Goal: Task Accomplishment & Management: Use online tool/utility

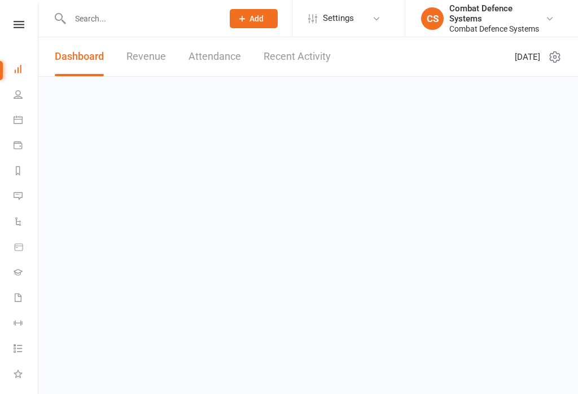
click at [24, 27] on link at bounding box center [19, 24] width 40 height 7
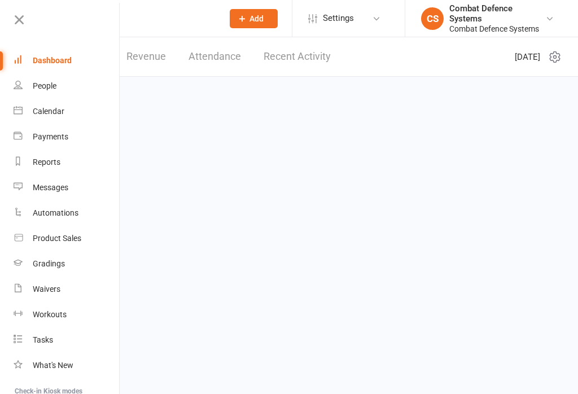
click at [356, 108] on html "Prospect Member Non-attending contact Class / event Appointment Grading event T…" at bounding box center [289, 54] width 578 height 108
click at [518, 30] on div "Combat Defence Systems" at bounding box center [497, 29] width 96 height 10
click at [333, 108] on html "Prospect Member Non-attending contact Class / event Appointment Grading event T…" at bounding box center [289, 54] width 578 height 108
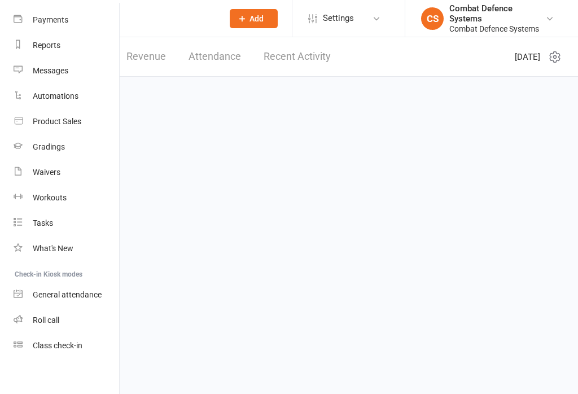
scroll to position [124, 0]
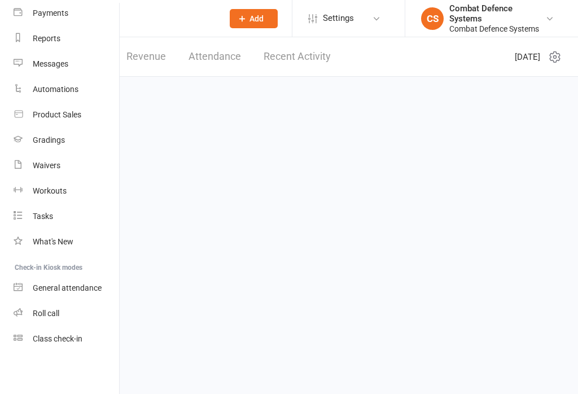
click at [40, 342] on div "Class check-in" at bounding box center [58, 338] width 50 height 9
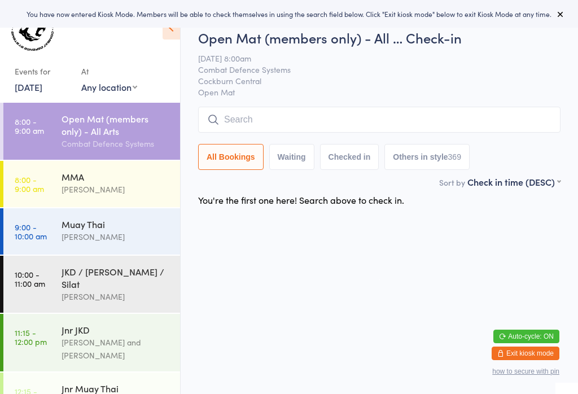
click at [135, 194] on div "Gino Vallelonga" at bounding box center [115, 189] width 109 height 13
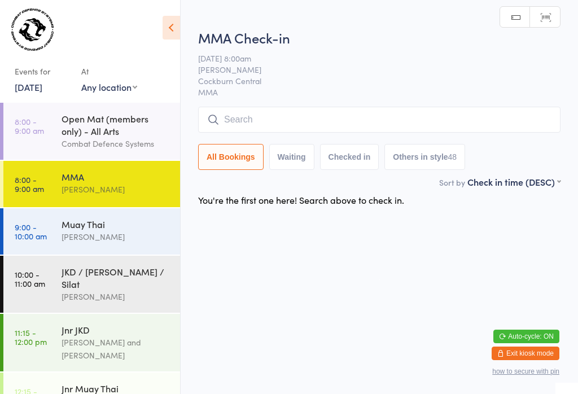
click at [398, 123] on input "search" at bounding box center [379, 120] width 362 height 26
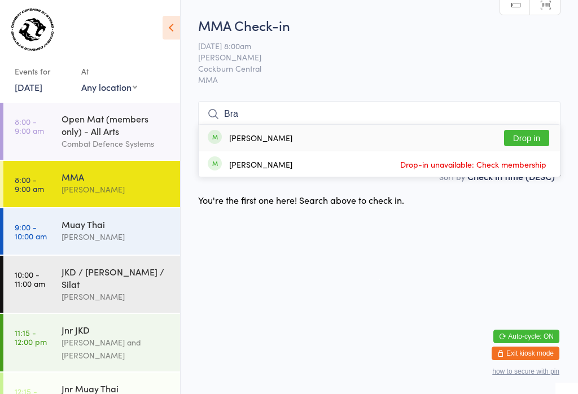
type input "Bra"
click at [522, 130] on button "Drop in" at bounding box center [526, 138] width 45 height 16
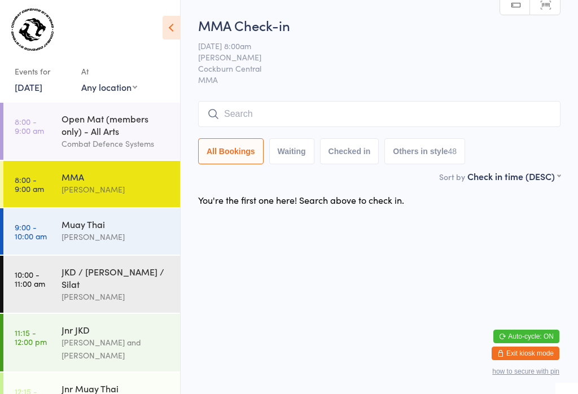
scroll to position [0, 0]
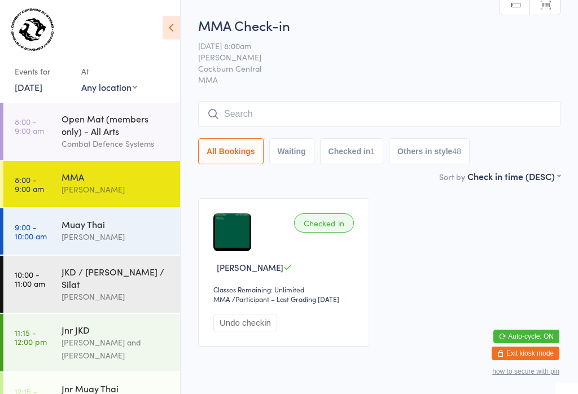
click at [67, 175] on div "MMA" at bounding box center [115, 176] width 109 height 12
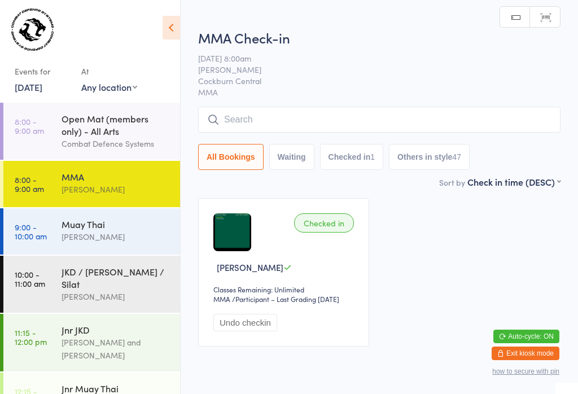
click at [239, 124] on input "search" at bounding box center [379, 120] width 362 height 26
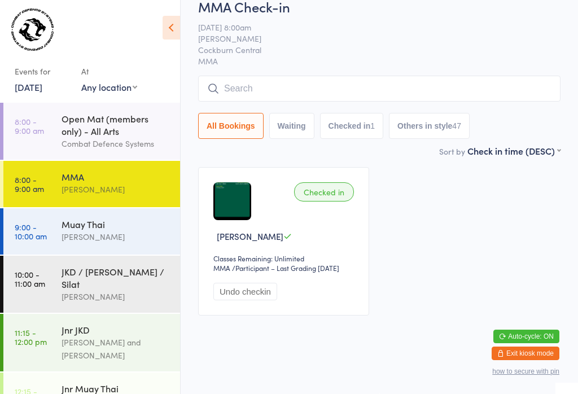
scroll to position [108, 0]
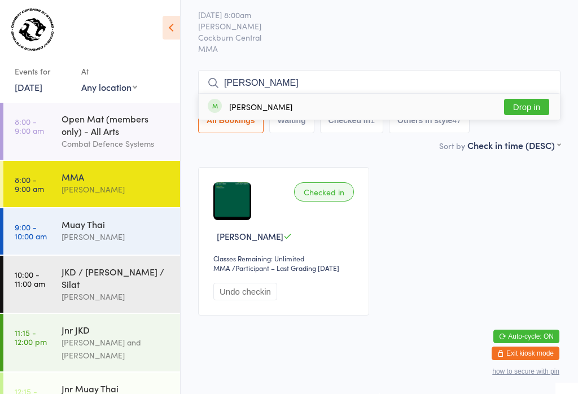
type input "Andrew hard"
click at [270, 102] on div "Andrew Harding" at bounding box center [260, 106] width 63 height 9
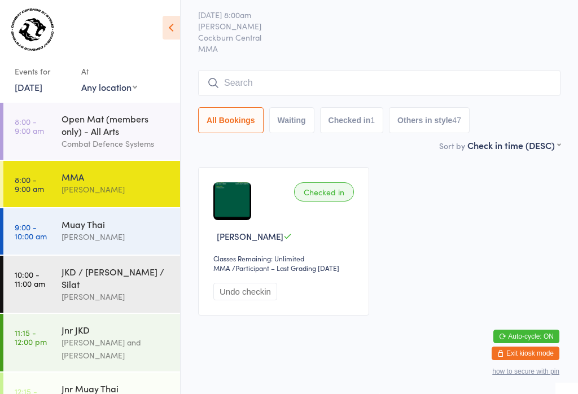
scroll to position [42, 0]
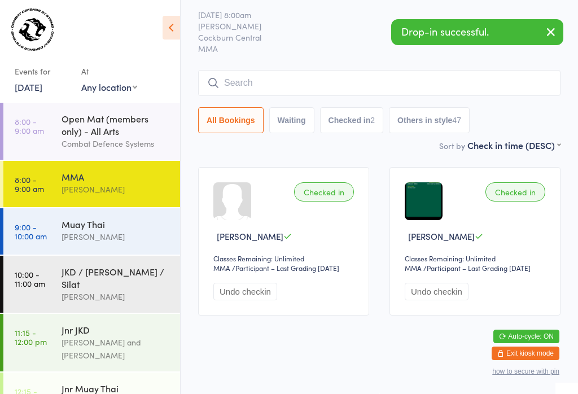
click at [342, 70] on input "search" at bounding box center [379, 83] width 362 height 26
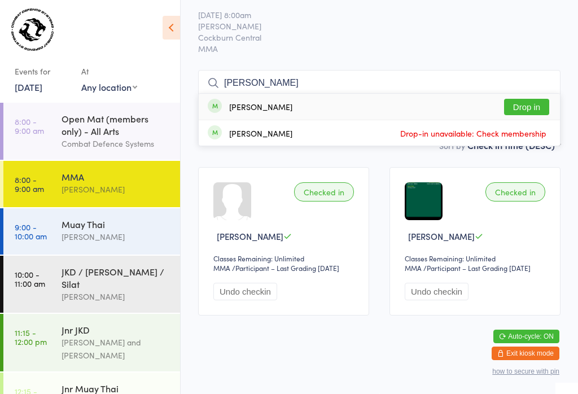
type input "Kelsey"
click at [533, 99] on button "Drop in" at bounding box center [526, 107] width 45 height 16
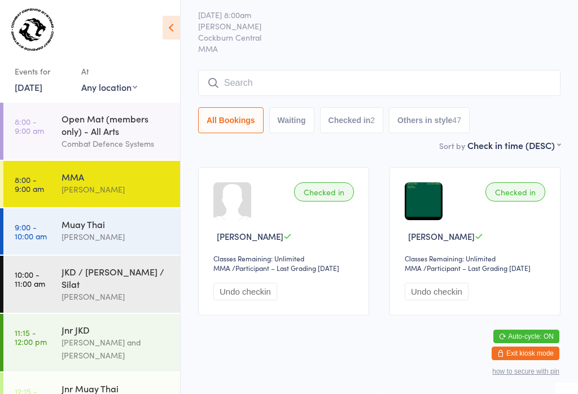
scroll to position [42, 0]
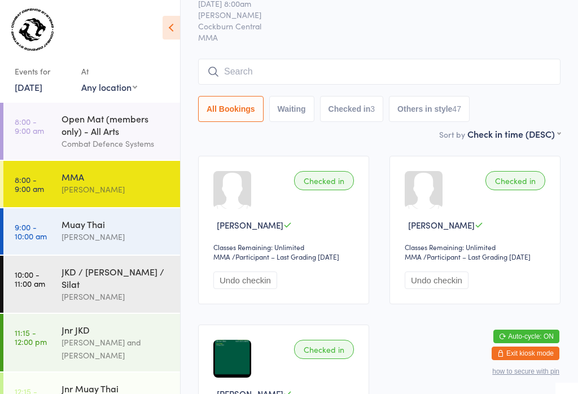
click at [435, 64] on input "search" at bounding box center [379, 72] width 362 height 26
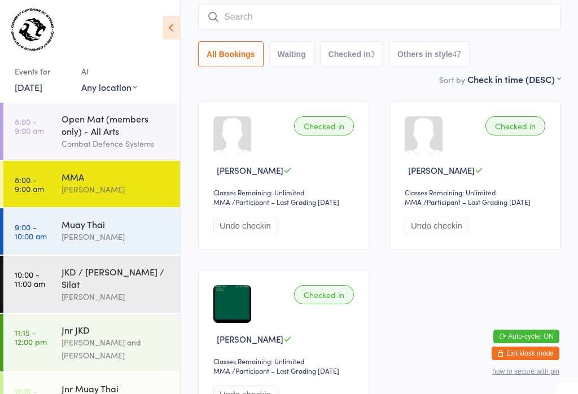
scroll to position [102, 0]
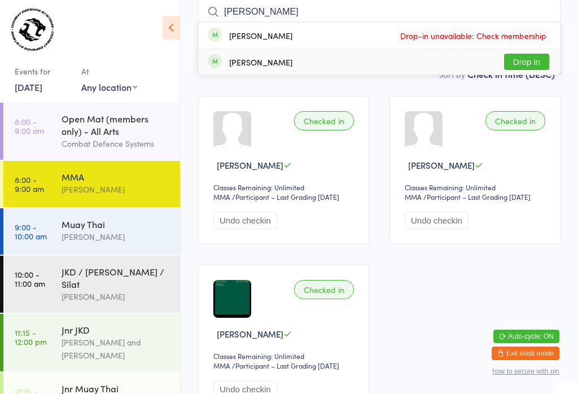
type input "Mitch"
click at [539, 62] on button "Drop in" at bounding box center [526, 62] width 45 height 16
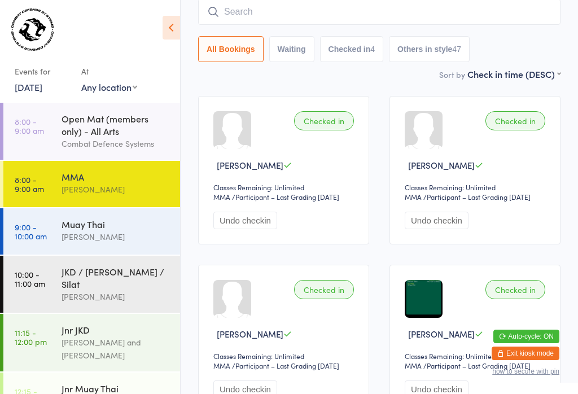
click at [280, 15] on input "search" at bounding box center [379, 12] width 362 height 26
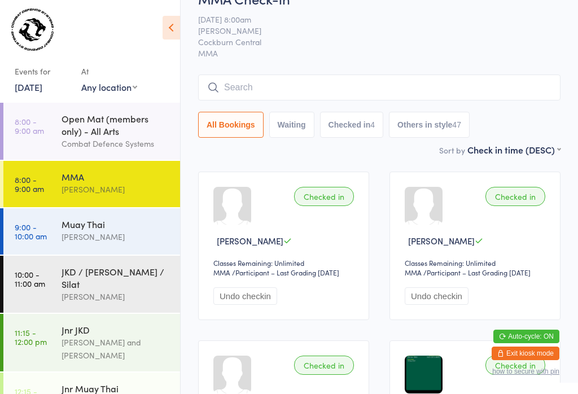
scroll to position [20, 0]
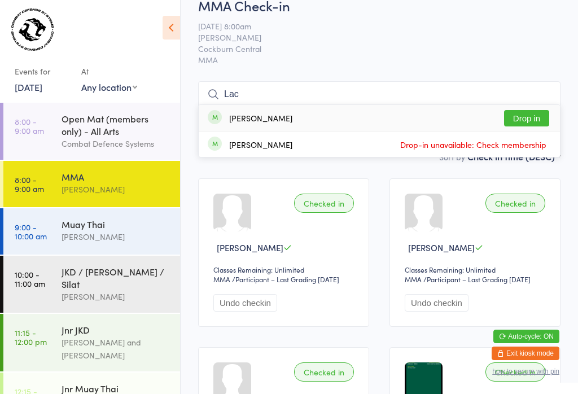
type input "Lac"
click at [522, 111] on button "Drop in" at bounding box center [526, 118] width 45 height 16
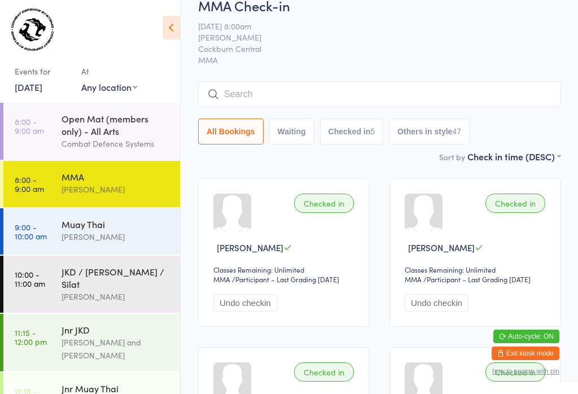
click at [275, 103] on input "search" at bounding box center [379, 94] width 362 height 26
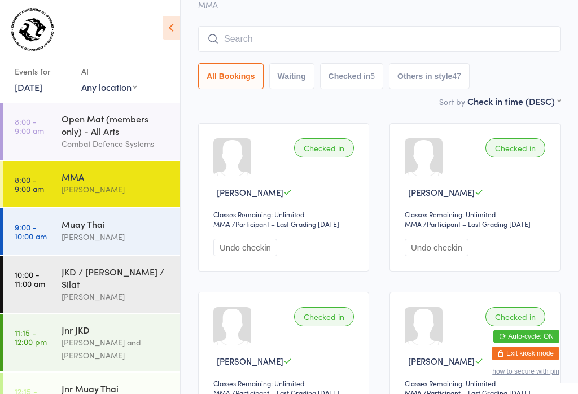
scroll to position [102, 0]
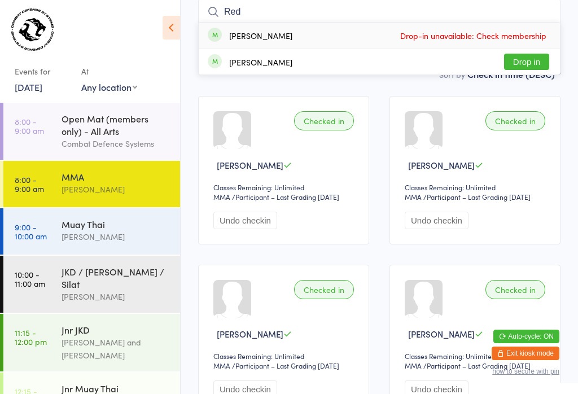
type input "Red"
click at [525, 65] on button "Drop in" at bounding box center [526, 62] width 45 height 16
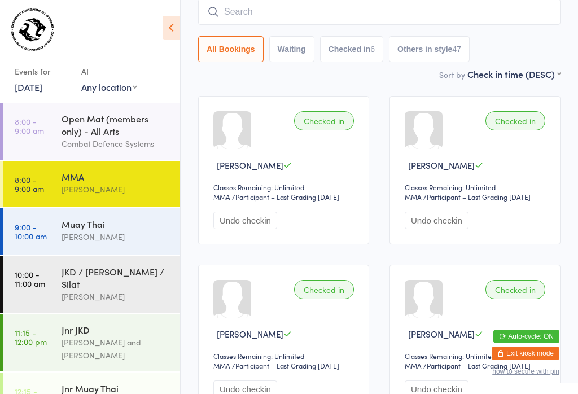
click at [430, 11] on input "search" at bounding box center [379, 12] width 362 height 26
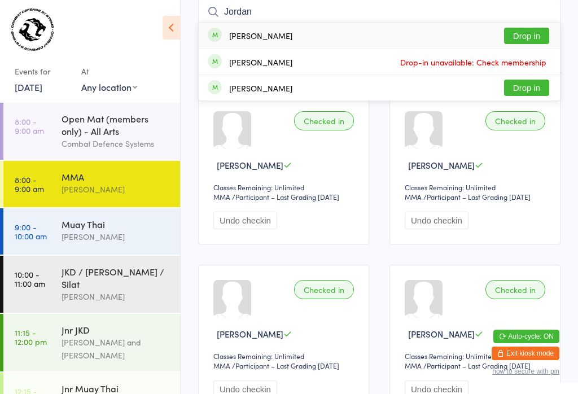
type input "Jordan"
click at [525, 37] on button "Drop in" at bounding box center [526, 36] width 45 height 16
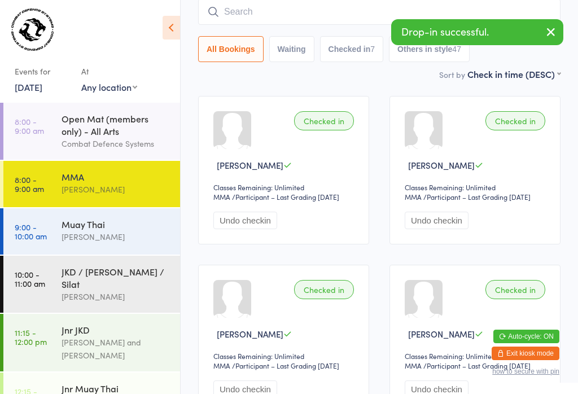
click at [271, 7] on input "search" at bounding box center [379, 12] width 362 height 26
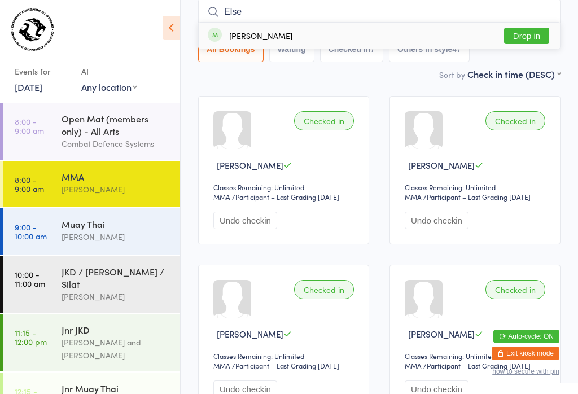
type input "Else"
click at [531, 32] on button "Drop in" at bounding box center [526, 36] width 45 height 16
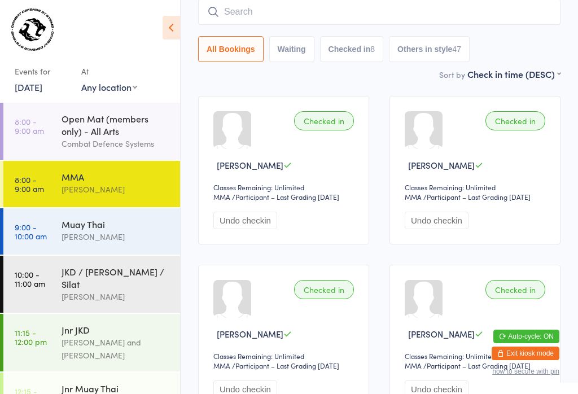
click at [290, 1] on input "search" at bounding box center [379, 12] width 362 height 26
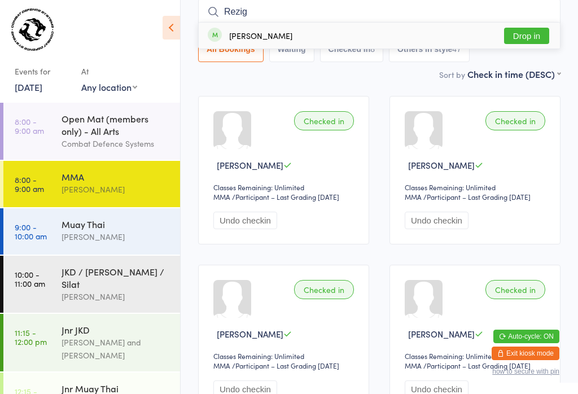
type input "Rezig"
click at [545, 37] on button "Drop in" at bounding box center [526, 36] width 45 height 16
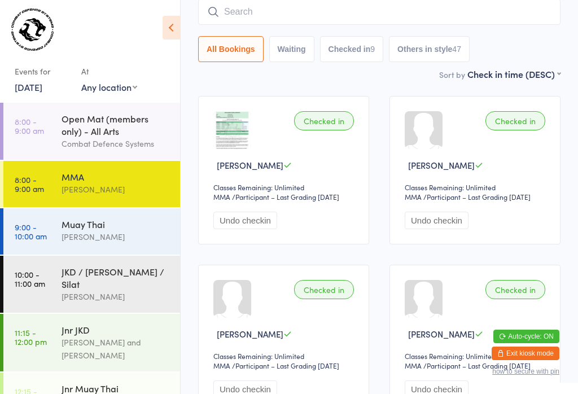
click at [112, 136] on div "Open Mat (members only) - All Arts" at bounding box center [115, 124] width 109 height 25
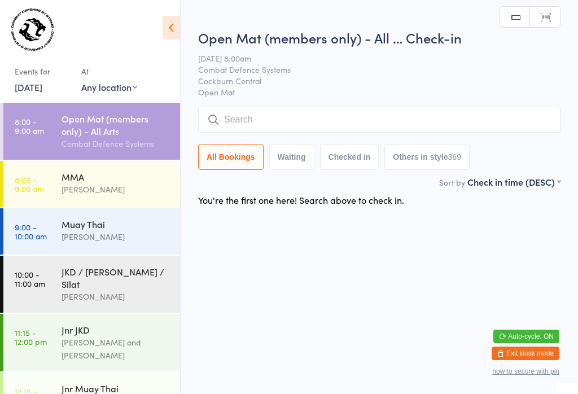
click at [292, 115] on input "search" at bounding box center [379, 120] width 362 height 26
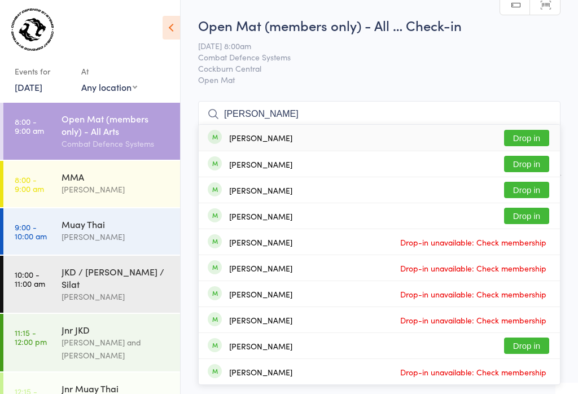
type input "Charley"
click at [533, 130] on button "Drop in" at bounding box center [526, 138] width 45 height 16
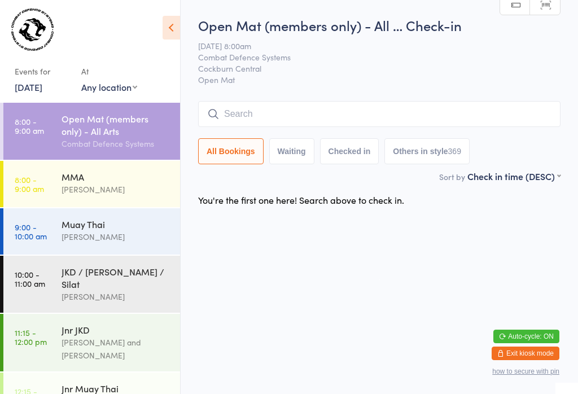
scroll to position [0, 0]
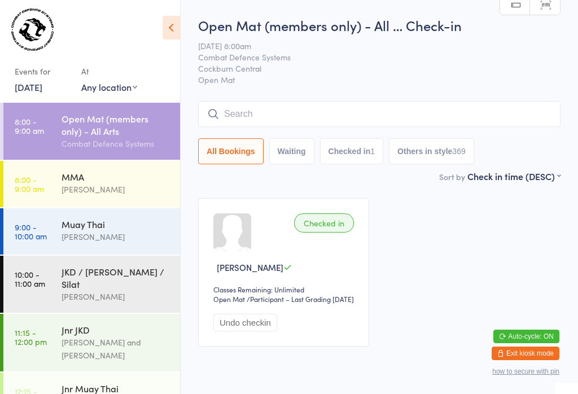
click at [297, 120] on input "search" at bounding box center [379, 114] width 362 height 26
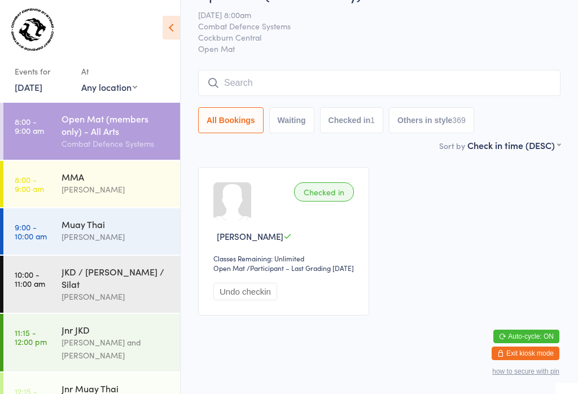
scroll to position [102, 0]
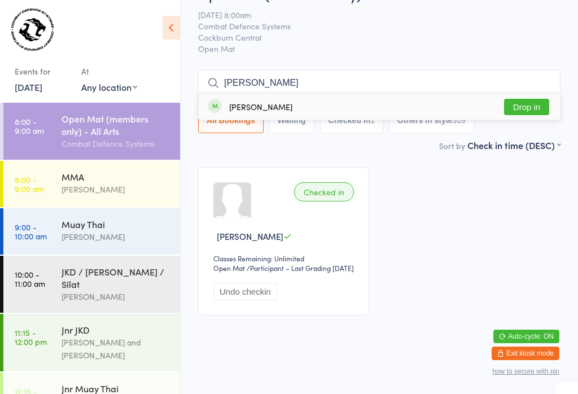
type input "Dori"
click at [521, 99] on button "Drop in" at bounding box center [526, 107] width 45 height 16
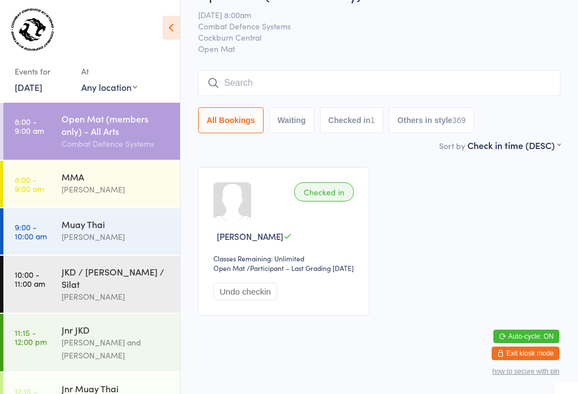
scroll to position [52, 0]
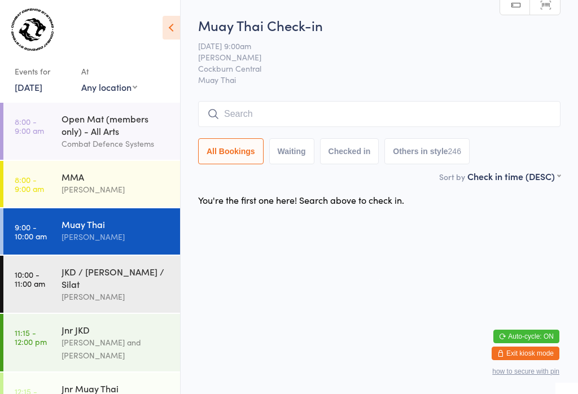
click at [107, 224] on div "Muay Thai" at bounding box center [115, 224] width 109 height 12
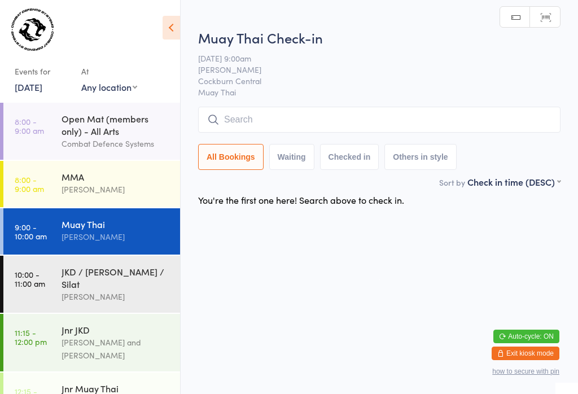
click at [274, 120] on input "search" at bounding box center [379, 120] width 362 height 26
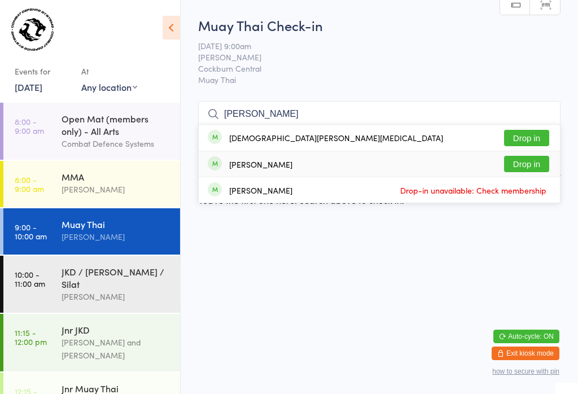
type input "Kris"
click at [527, 156] on button "Drop in" at bounding box center [526, 164] width 45 height 16
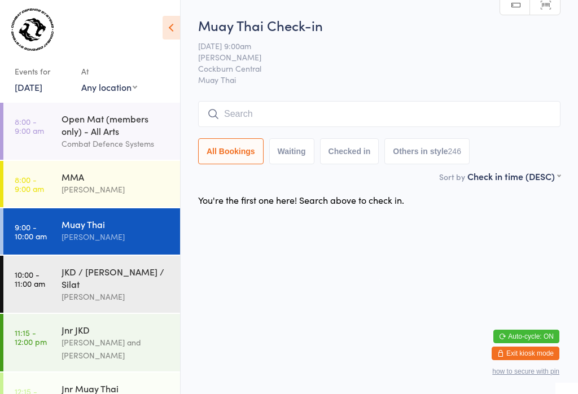
scroll to position [0, 0]
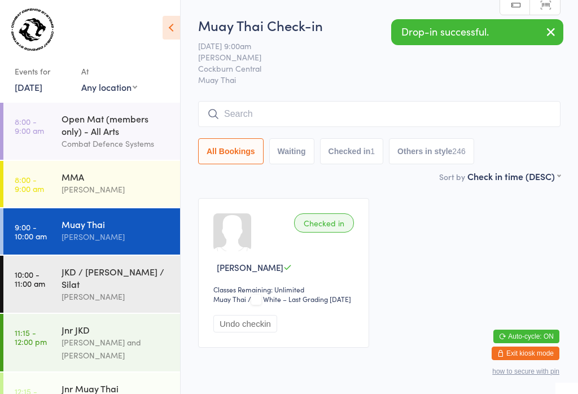
click at [305, 118] on input "search" at bounding box center [379, 114] width 362 height 26
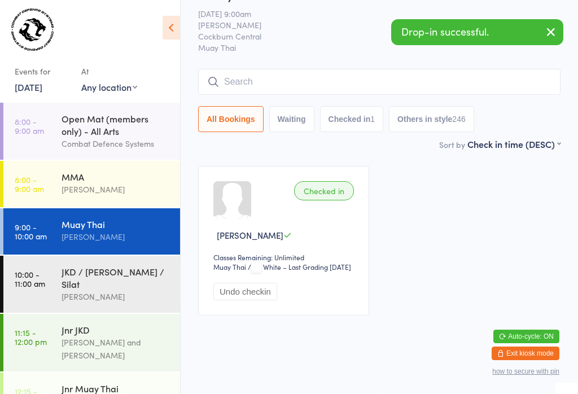
scroll to position [102, 0]
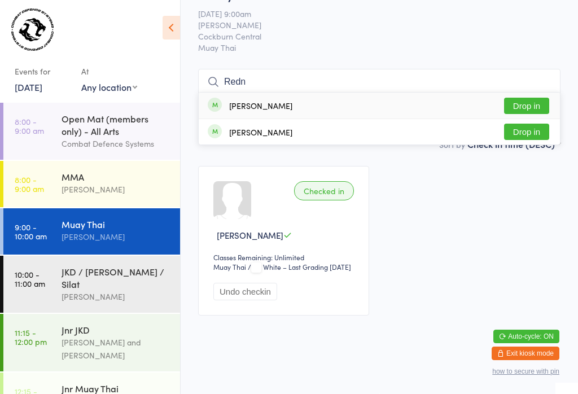
type input "Redn"
click at [529, 98] on button "Drop in" at bounding box center [526, 106] width 45 height 16
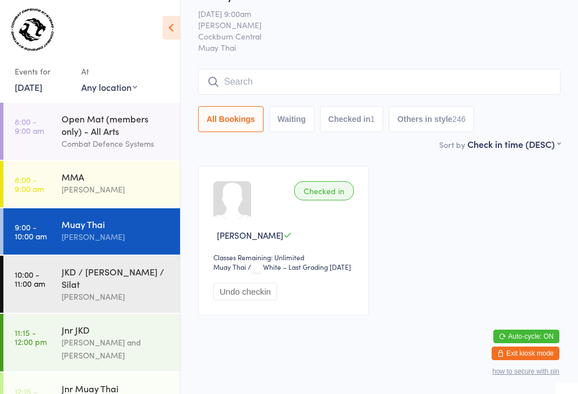
scroll to position [53, 0]
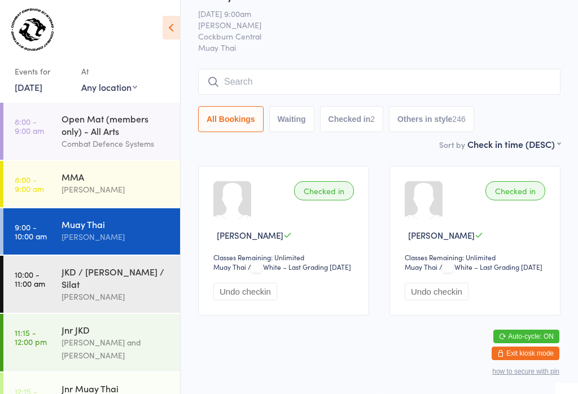
click at [224, 69] on input "search" at bounding box center [379, 82] width 362 height 26
click at [258, 69] on input "search" at bounding box center [379, 82] width 362 height 26
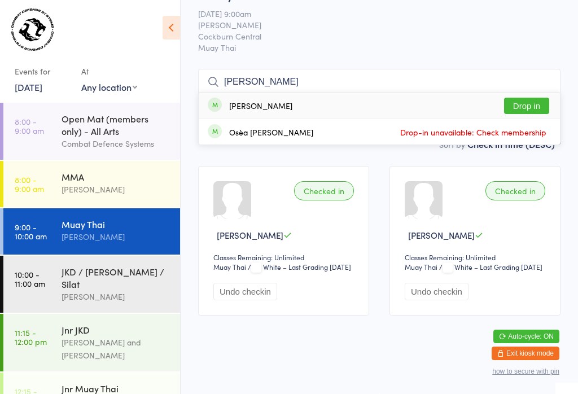
type input "Sean"
click at [536, 98] on button "Drop in" at bounding box center [526, 106] width 45 height 16
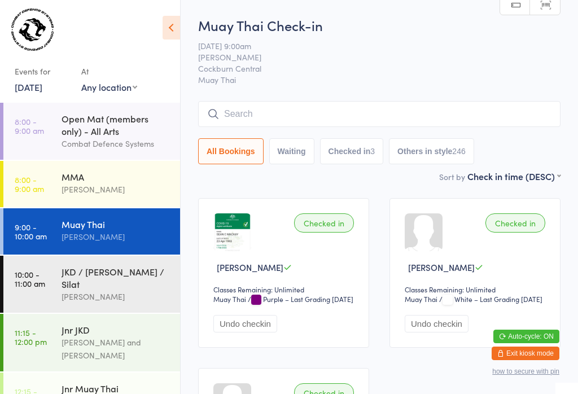
scroll to position [0, 0]
click at [242, 110] on input "search" at bounding box center [379, 114] width 362 height 26
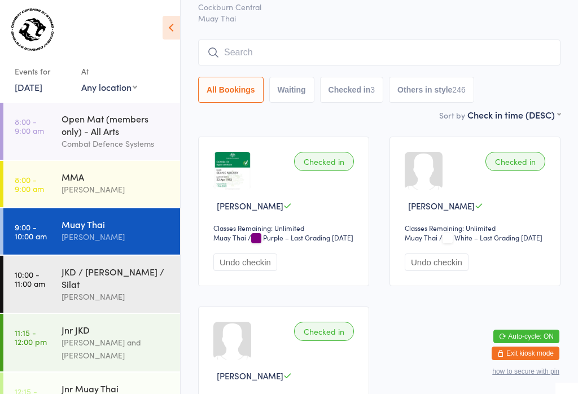
scroll to position [102, 0]
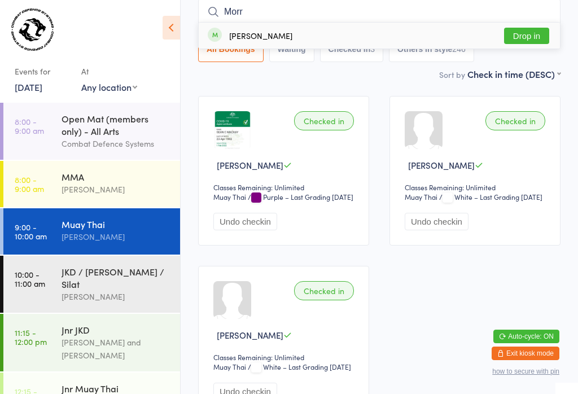
type input "Morr"
click at [519, 28] on button "Drop in" at bounding box center [526, 36] width 45 height 16
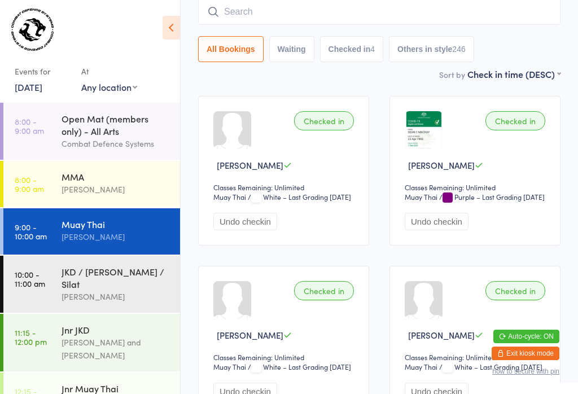
click at [245, 14] on input "search" at bounding box center [379, 12] width 362 height 26
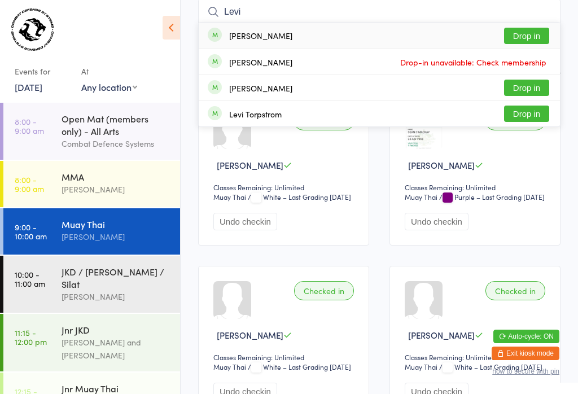
type input "Levi"
click at [512, 40] on button "Drop in" at bounding box center [526, 36] width 45 height 16
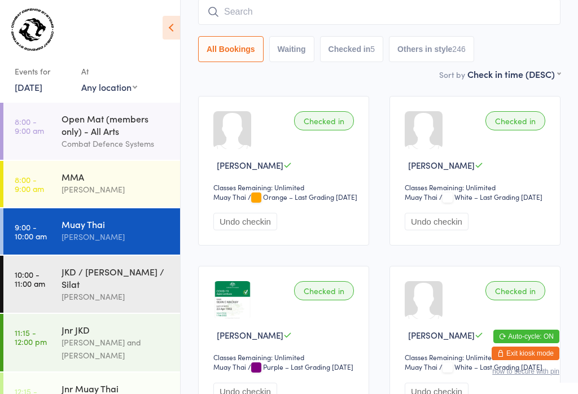
click at [283, 15] on input "search" at bounding box center [379, 12] width 362 height 26
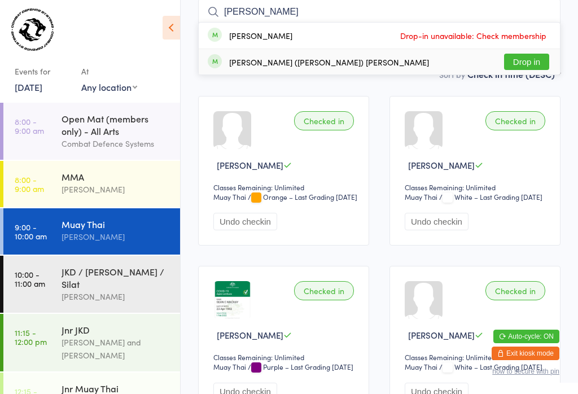
type input "Chris"
click at [519, 57] on button "Drop in" at bounding box center [526, 62] width 45 height 16
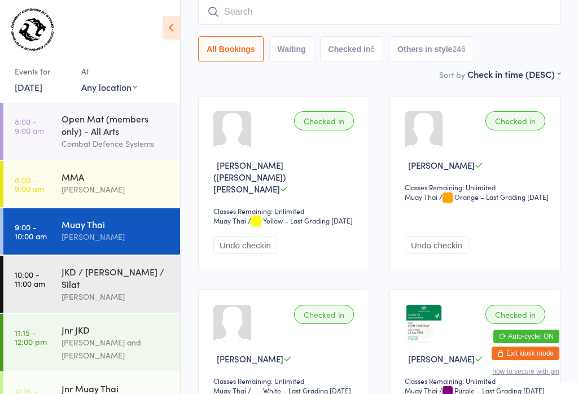
click at [279, 8] on input "search" at bounding box center [379, 12] width 362 height 26
type input "Dhiaa"
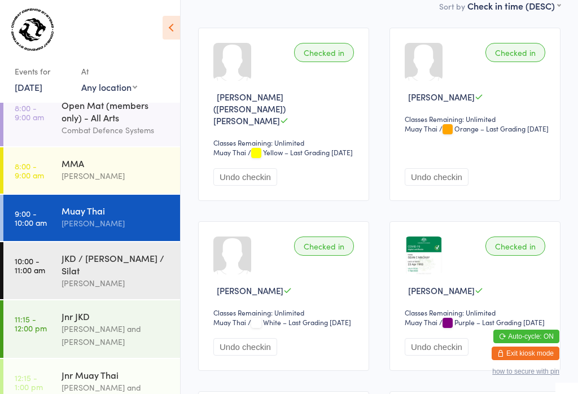
scroll to position [177, 0]
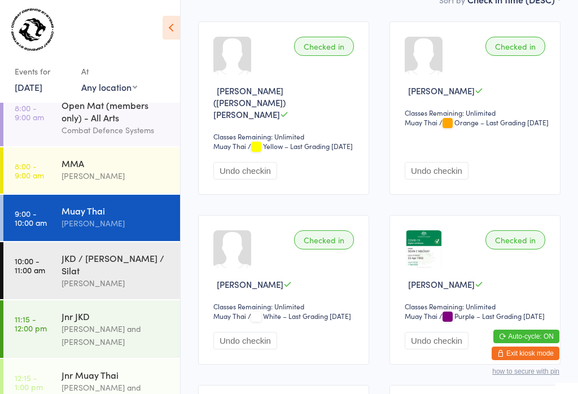
click at [107, 204] on div "Muay Thai" at bounding box center [115, 210] width 109 height 12
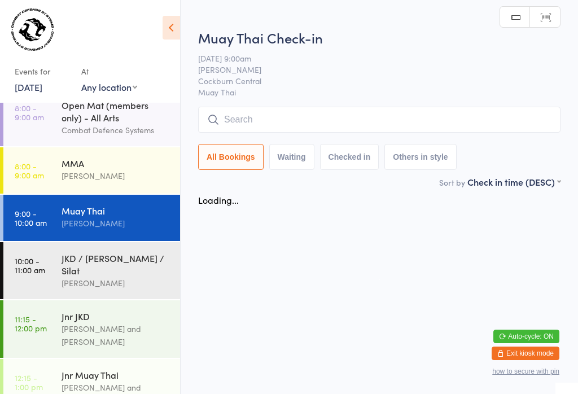
scroll to position [0, 0]
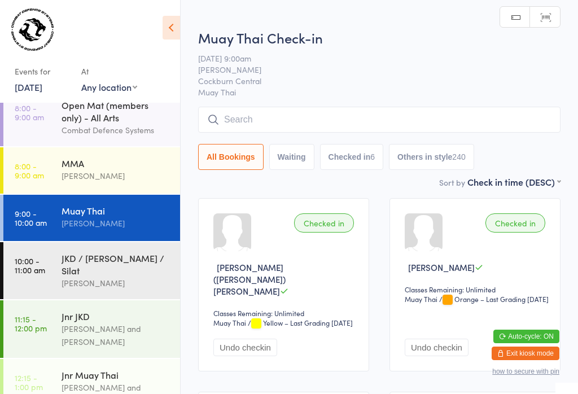
click at [394, 127] on input "search" at bounding box center [379, 120] width 362 height 26
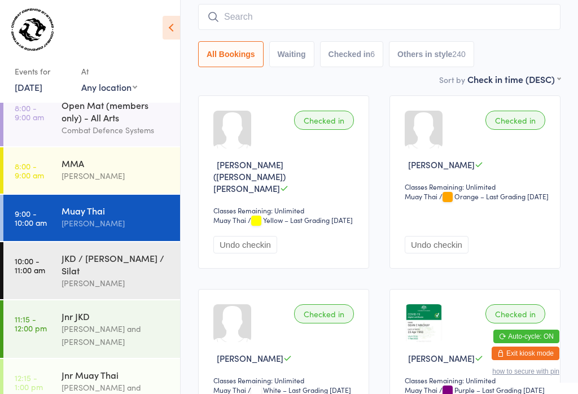
scroll to position [108, 0]
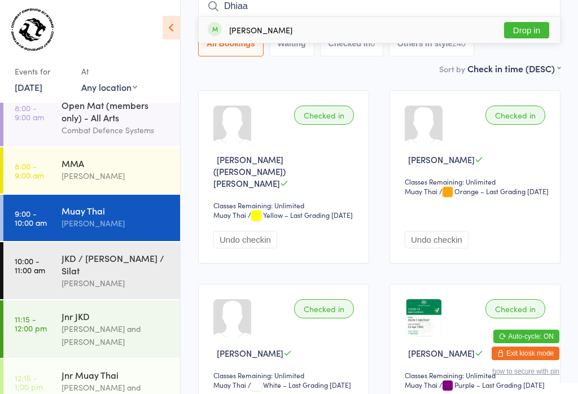
type input "Dhiaa"
click at [523, 35] on button "Drop in" at bounding box center [526, 30] width 45 height 16
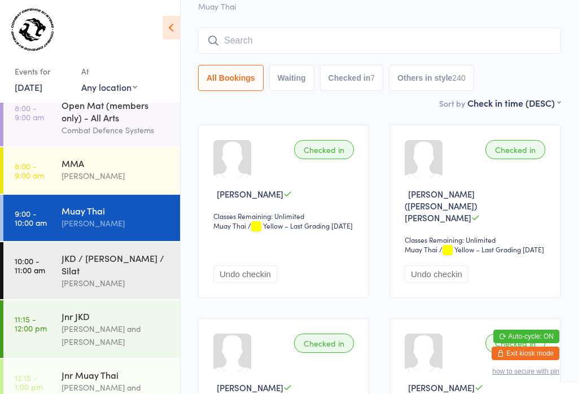
scroll to position [72, 0]
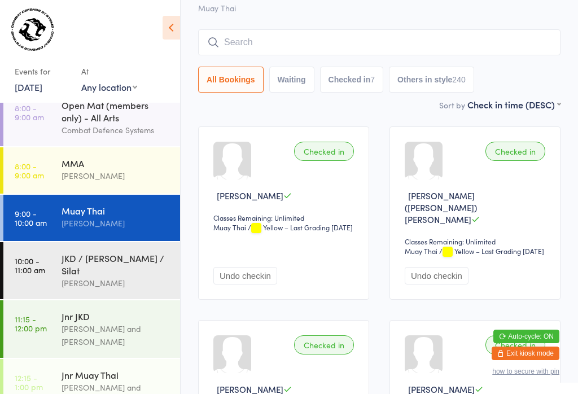
click at [325, 35] on input "search" at bounding box center [379, 42] width 362 height 26
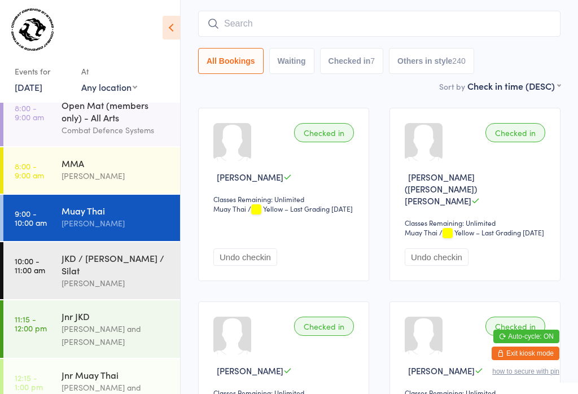
scroll to position [102, 0]
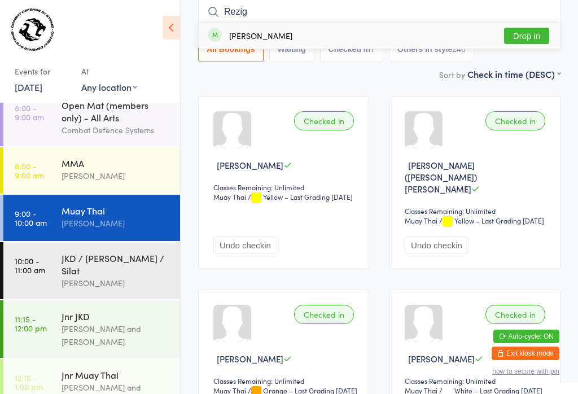
type input "Rezig"
click at [530, 30] on button "Drop in" at bounding box center [526, 36] width 45 height 16
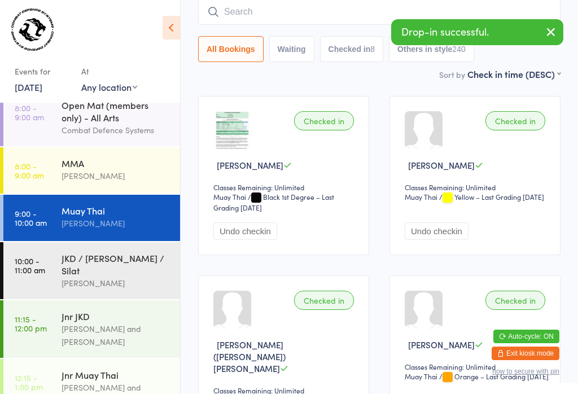
click at [306, 11] on input "search" at bounding box center [379, 12] width 362 height 26
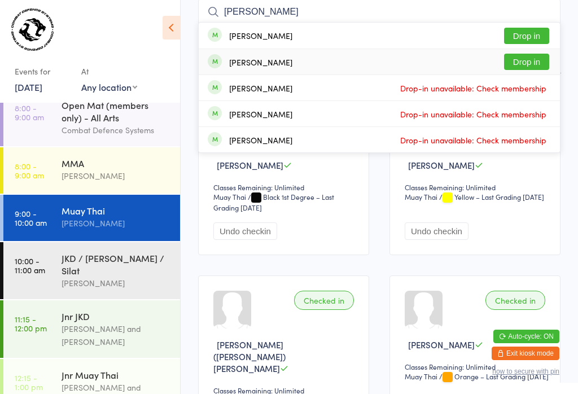
type input "John"
click at [530, 60] on button "Drop in" at bounding box center [526, 62] width 45 height 16
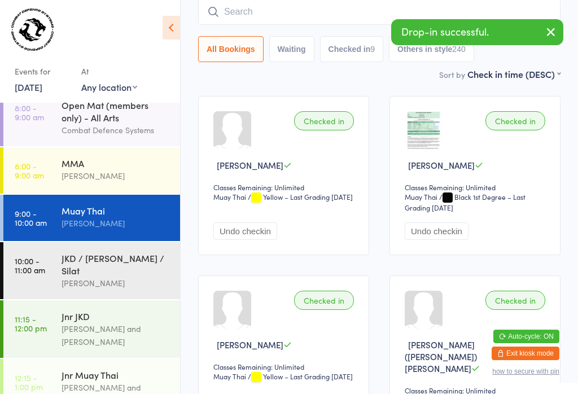
click at [340, 23] on input "search" at bounding box center [379, 12] width 362 height 26
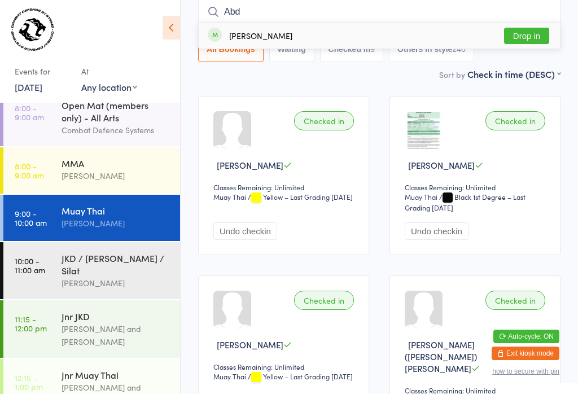
type input "Abd"
click at [535, 32] on button "Drop in" at bounding box center [526, 36] width 45 height 16
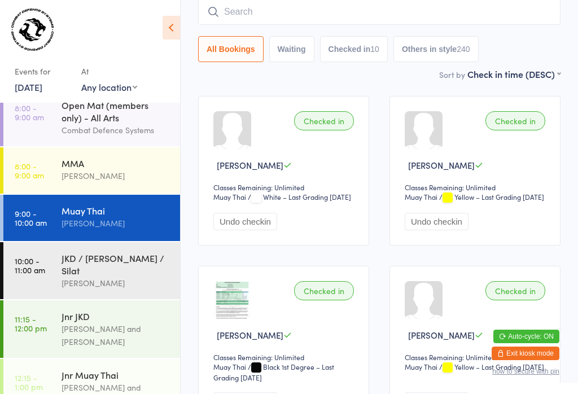
click at [237, 6] on input "search" at bounding box center [379, 12] width 362 height 26
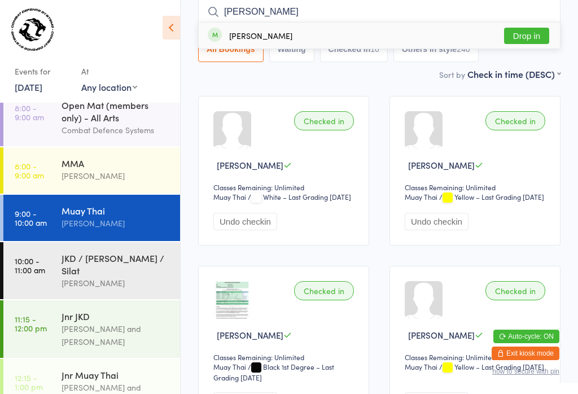
type input "Andrew hard"
click at [253, 39] on div "Andrew Harding" at bounding box center [260, 35] width 63 height 9
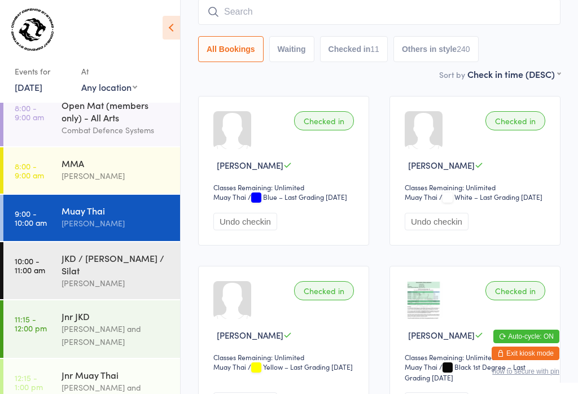
click at [438, 13] on input "search" at bounding box center [379, 12] width 362 height 26
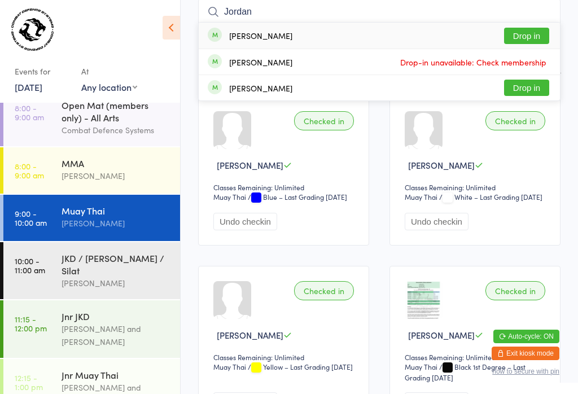
type input "Jordan"
click at [523, 32] on button "Drop in" at bounding box center [526, 36] width 45 height 16
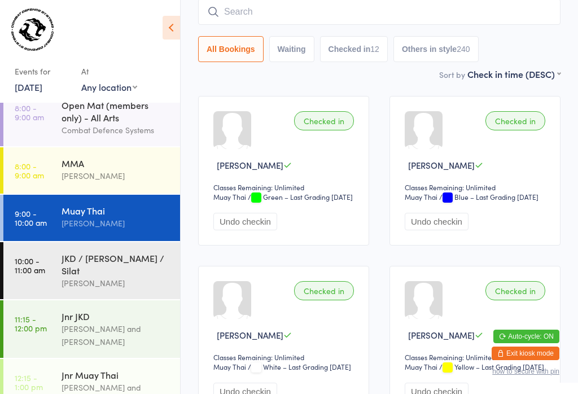
click at [312, 11] on input "search" at bounding box center [379, 12] width 362 height 26
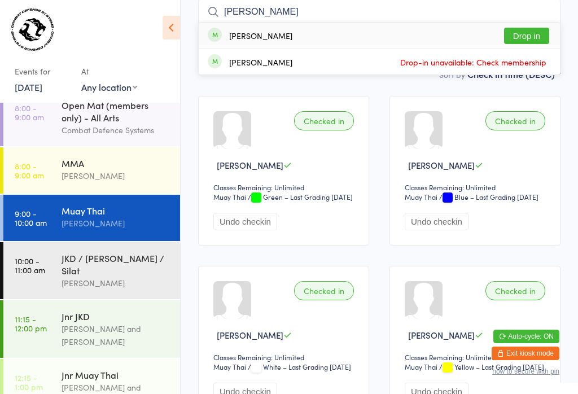
type input "Kelsey"
click at [540, 37] on button "Drop in" at bounding box center [526, 36] width 45 height 16
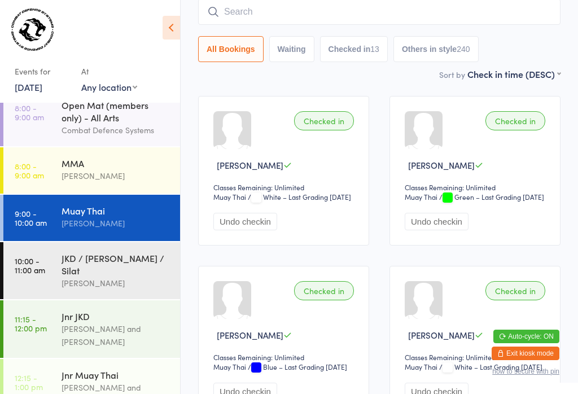
click at [282, 16] on input "search" at bounding box center [379, 12] width 362 height 26
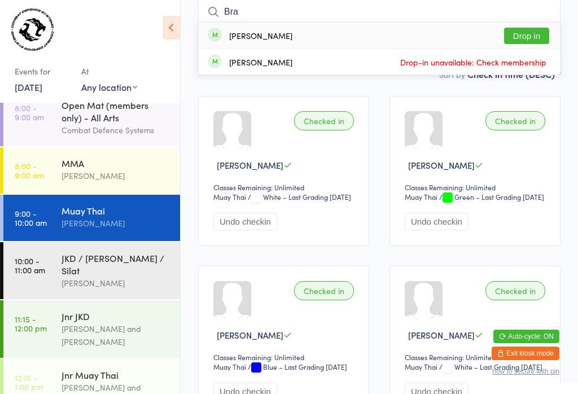
type input "Bra"
click at [517, 35] on button "Drop in" at bounding box center [526, 36] width 45 height 16
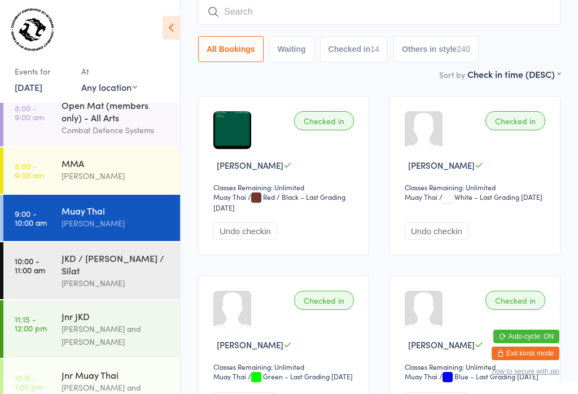
click at [329, 6] on input "search" at bounding box center [379, 12] width 362 height 26
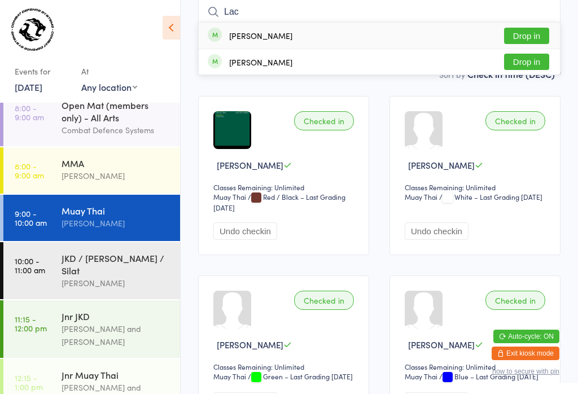
type input "Lac"
click at [526, 33] on button "Drop in" at bounding box center [526, 36] width 45 height 16
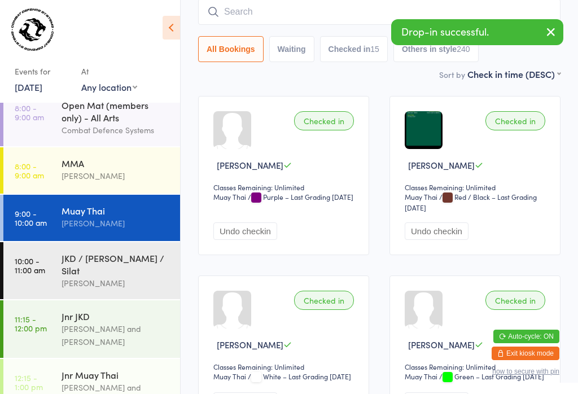
click at [300, 12] on input "search" at bounding box center [379, 12] width 362 height 26
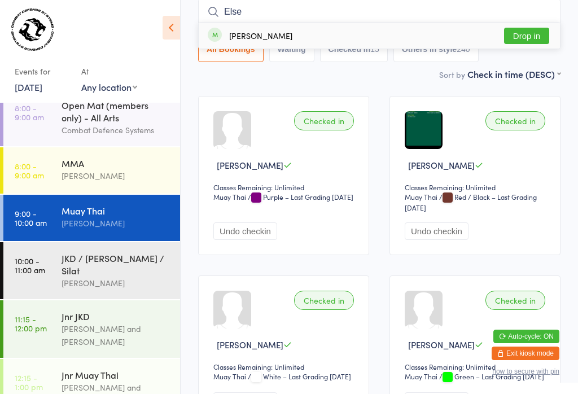
type input "Else"
click at [524, 34] on button "Drop in" at bounding box center [526, 36] width 45 height 16
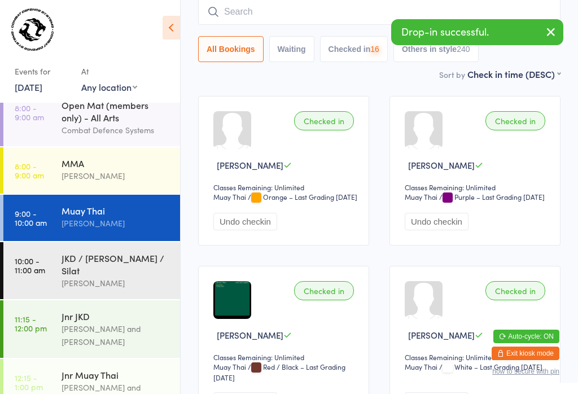
click at [115, 179] on div "Gino Vallelonga" at bounding box center [115, 175] width 109 height 13
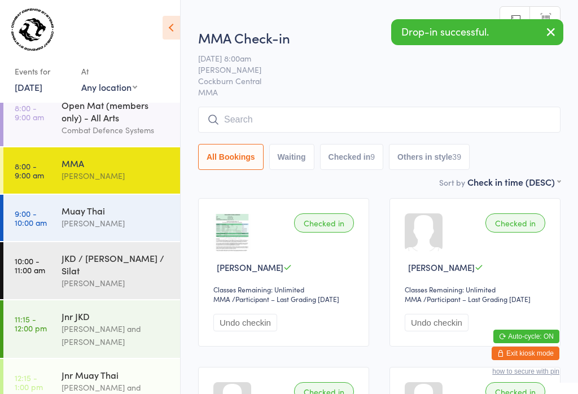
click at [302, 116] on input "search" at bounding box center [379, 120] width 362 height 26
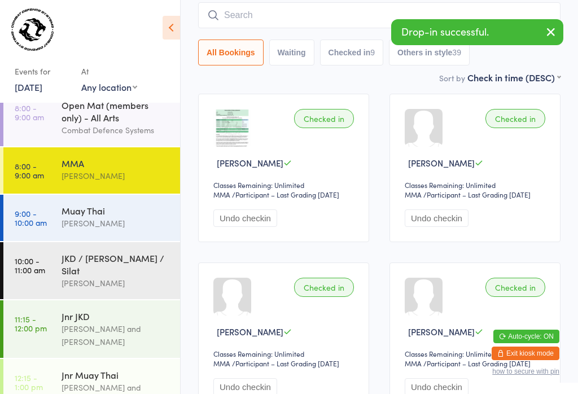
scroll to position [108, 0]
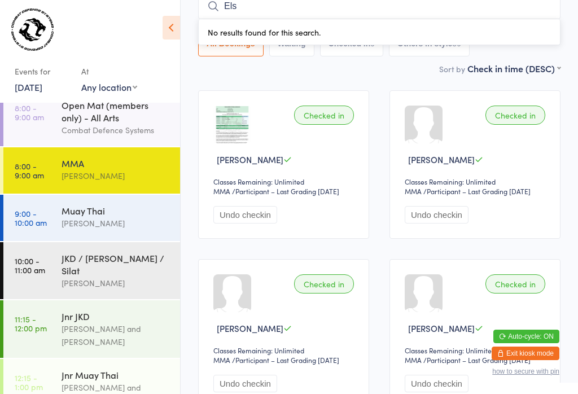
type input "Else"
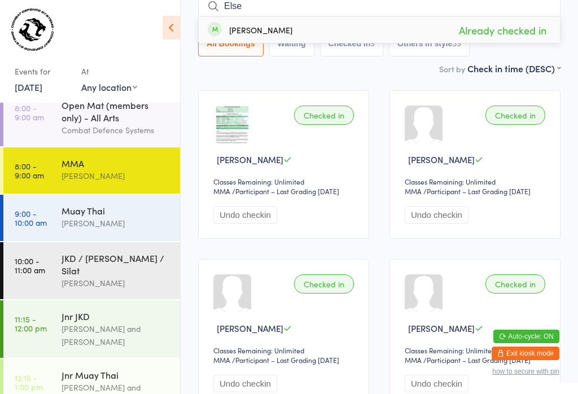
click at [105, 217] on div "Gino Vallelonga" at bounding box center [115, 223] width 109 height 13
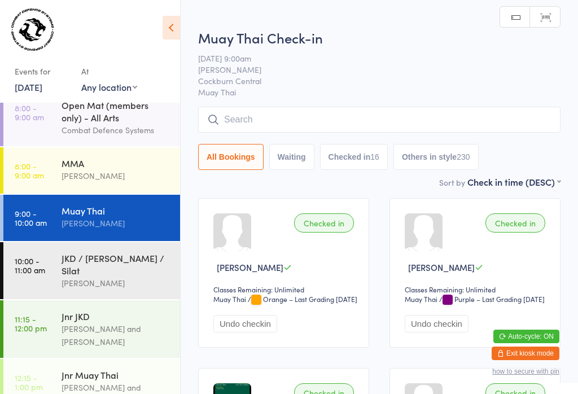
click at [433, 127] on input "search" at bounding box center [379, 120] width 362 height 26
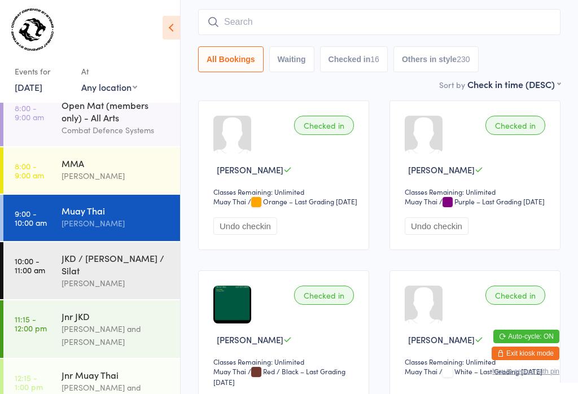
scroll to position [108, 0]
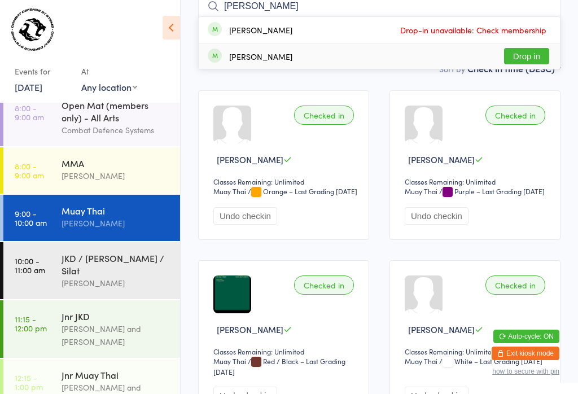
type input "Mitch"
click at [537, 50] on button "Drop in" at bounding box center [526, 56] width 45 height 16
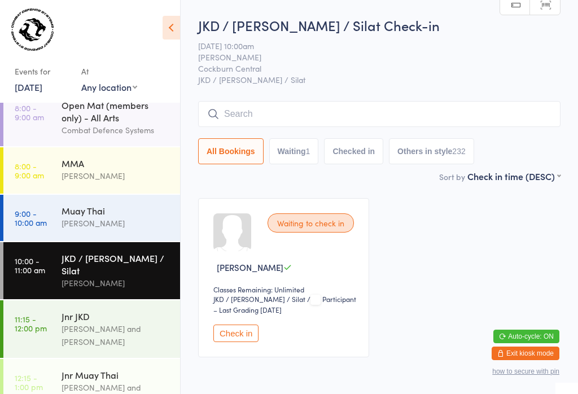
click at [124, 276] on div "Gino Vallelonga" at bounding box center [115, 282] width 109 height 13
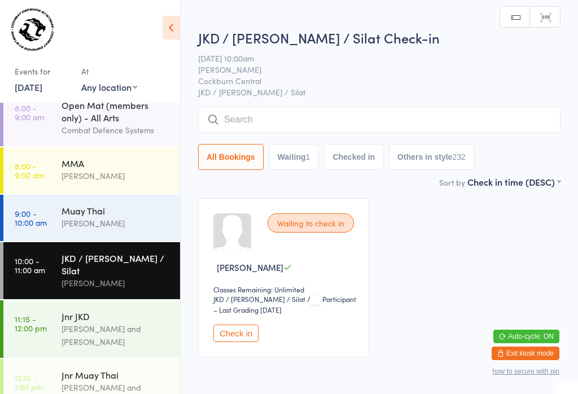
click at [300, 120] on input "search" at bounding box center [379, 120] width 362 height 26
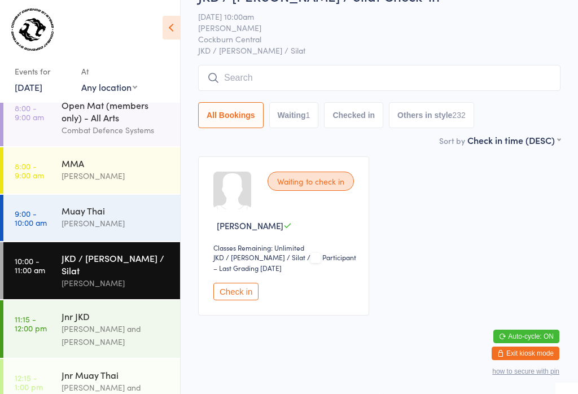
scroll to position [108, 0]
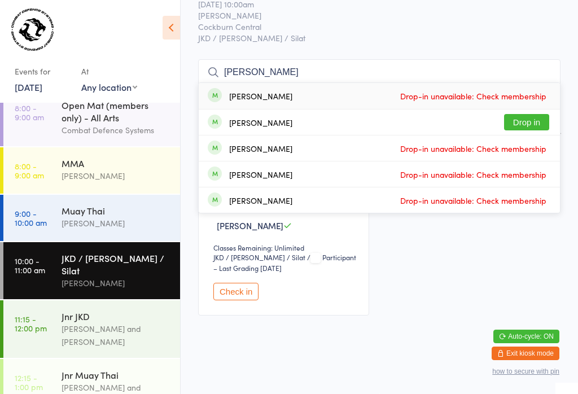
type input "John"
click at [543, 114] on button "Drop in" at bounding box center [526, 122] width 45 height 16
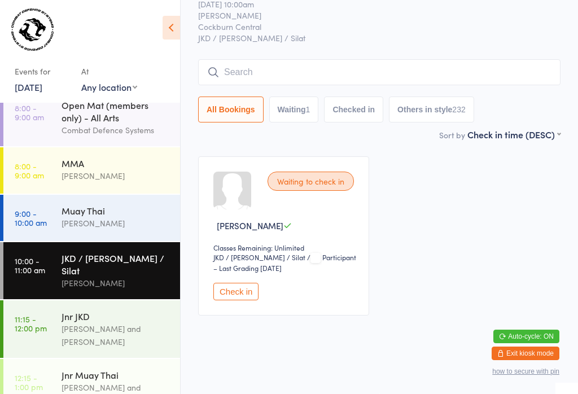
scroll to position [53, 0]
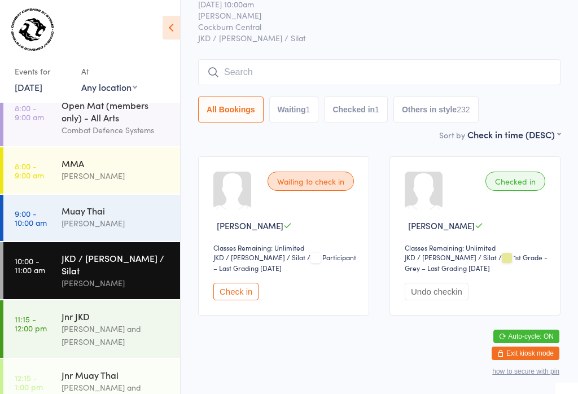
click at [330, 71] on input "search" at bounding box center [379, 72] width 362 height 26
type input "Jj"
click at [535, 88] on button "Drop in" at bounding box center [526, 96] width 45 height 16
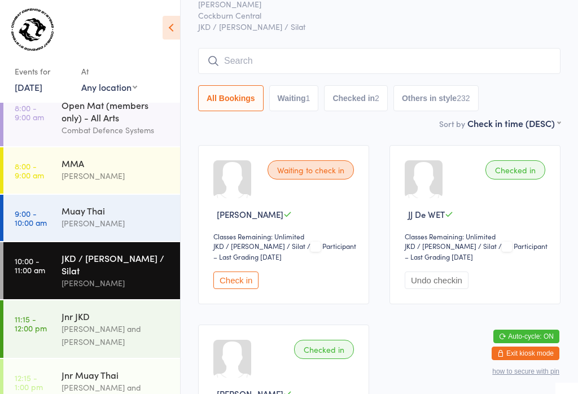
click at [253, 51] on input "search" at bounding box center [379, 61] width 362 height 26
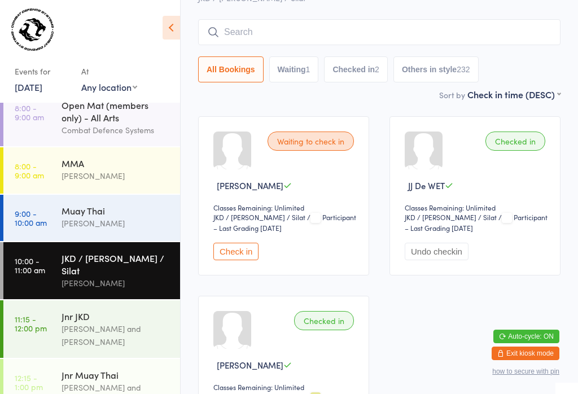
scroll to position [102, 0]
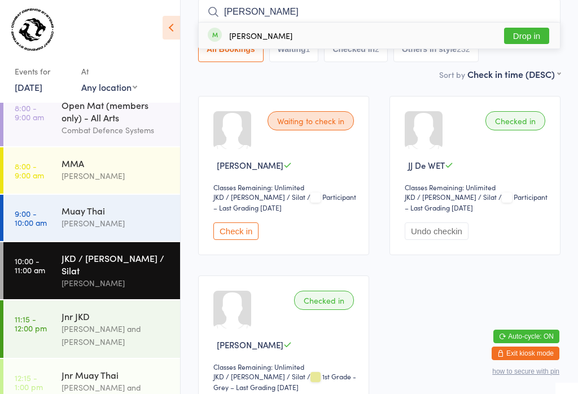
type input "Dori"
click at [522, 38] on button "Drop in" at bounding box center [526, 36] width 45 height 16
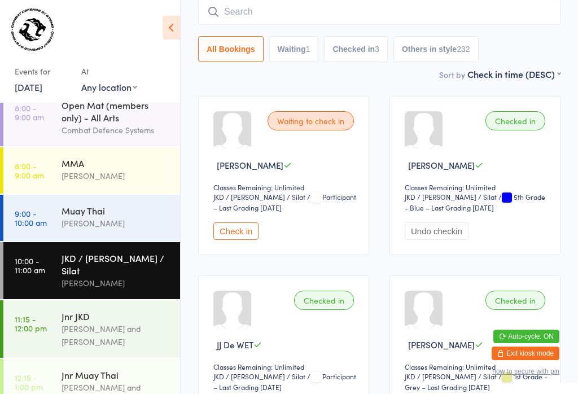
click at [294, 14] on input "search" at bounding box center [379, 12] width 362 height 26
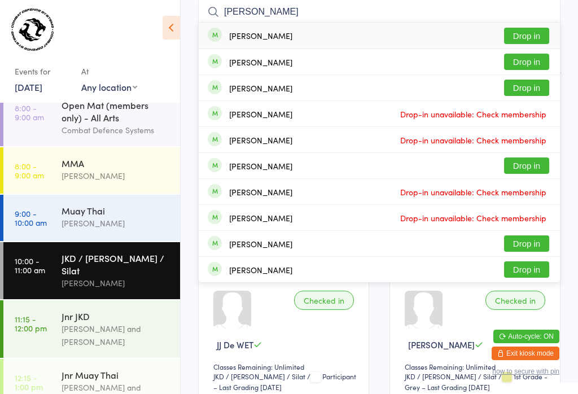
type input "Charley"
click at [533, 38] on button "Drop in" at bounding box center [526, 36] width 45 height 16
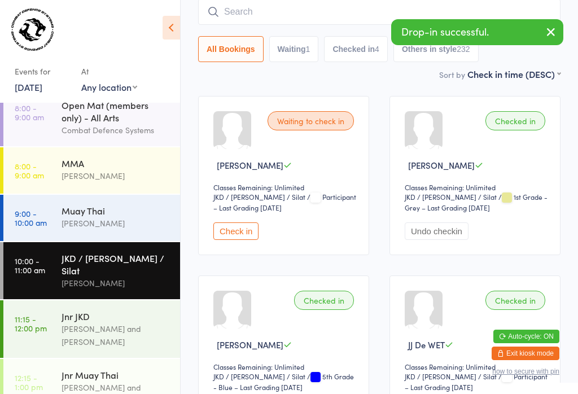
click at [555, 36] on icon "button" at bounding box center [551, 32] width 14 height 14
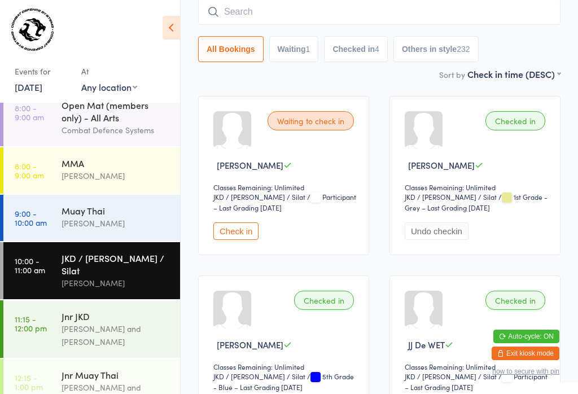
click at [248, 232] on button "Check in" at bounding box center [235, 230] width 45 height 17
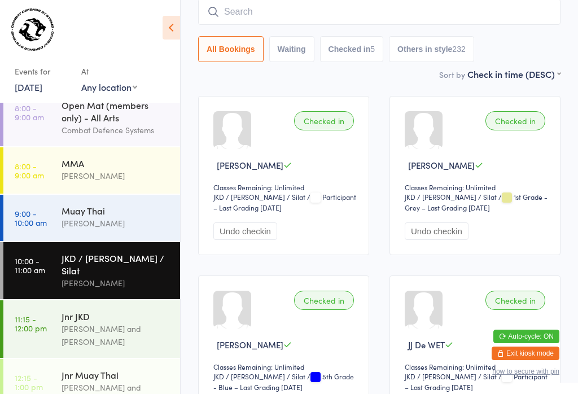
click at [307, 1] on input "search" at bounding box center [379, 12] width 362 height 26
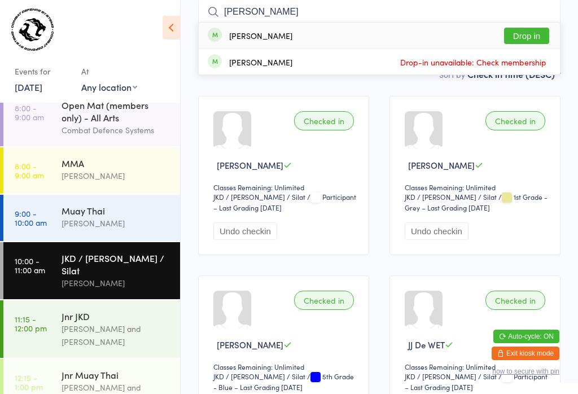
type input "Kenny"
click at [534, 37] on button "Drop in" at bounding box center [526, 36] width 45 height 16
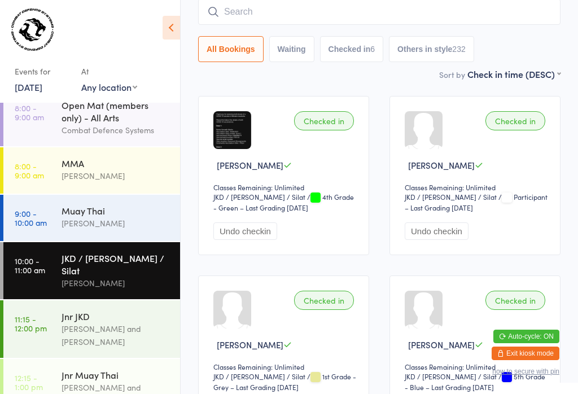
click at [286, 11] on input "search" at bounding box center [379, 12] width 362 height 26
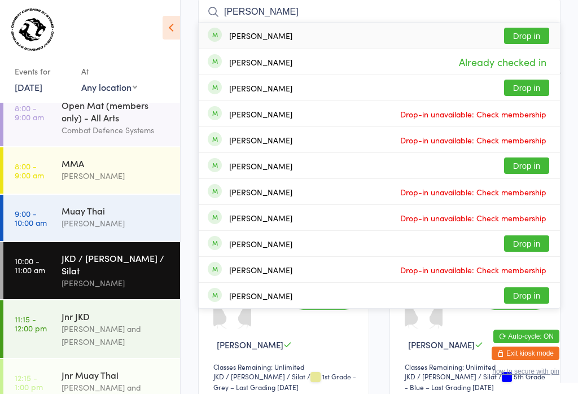
type input "Charles"
click at [516, 36] on button "Drop in" at bounding box center [526, 36] width 45 height 16
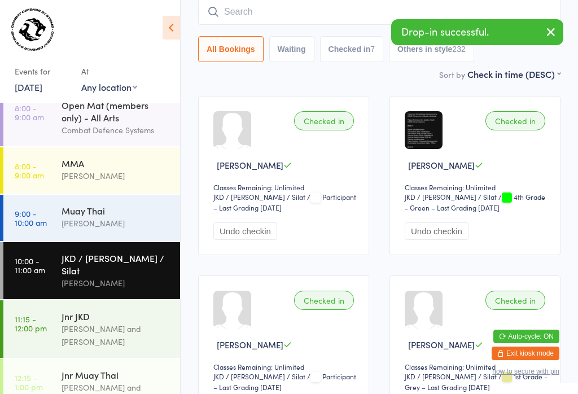
click at [89, 322] on div "James Flain and Gino Vallelonga" at bounding box center [115, 335] width 109 height 26
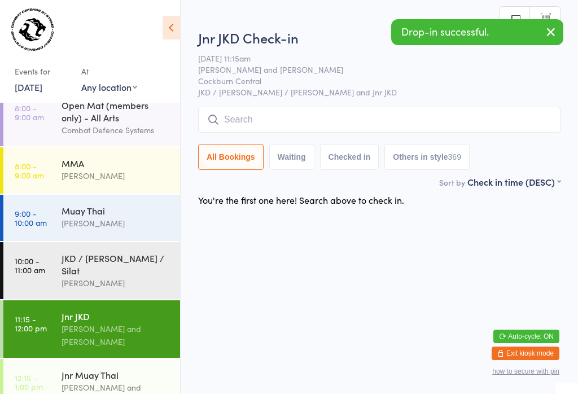
click at [290, 114] on input "search" at bounding box center [379, 120] width 362 height 26
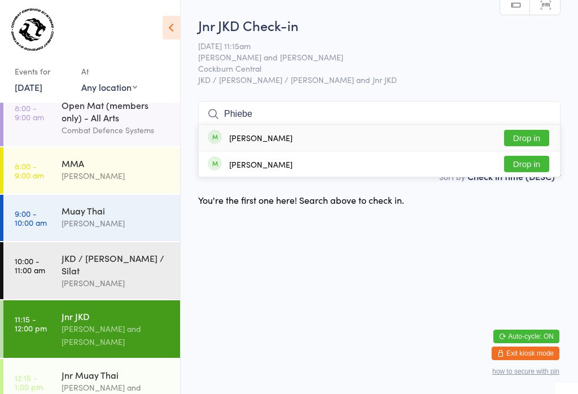
type input "Phiebe"
click at [518, 130] on button "Drop in" at bounding box center [526, 138] width 45 height 16
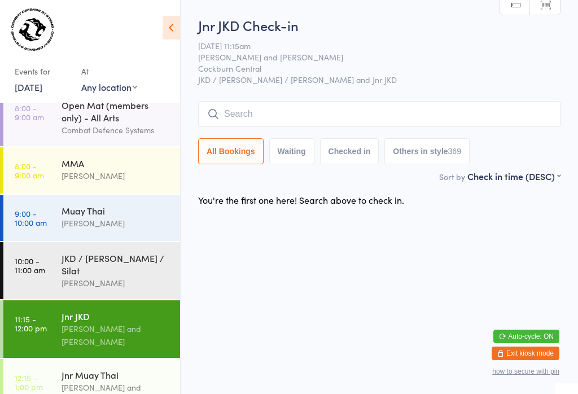
scroll to position [0, 0]
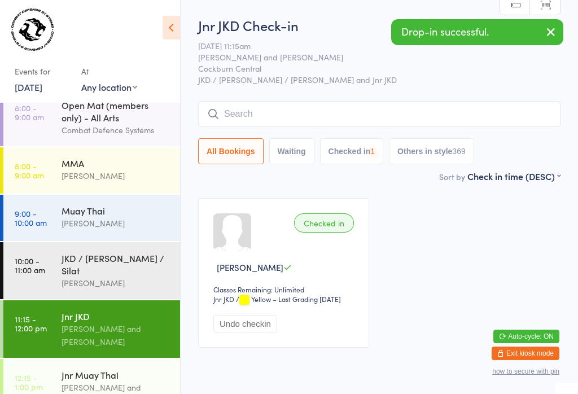
click at [96, 276] on div "Gino Vallelonga" at bounding box center [115, 282] width 109 height 13
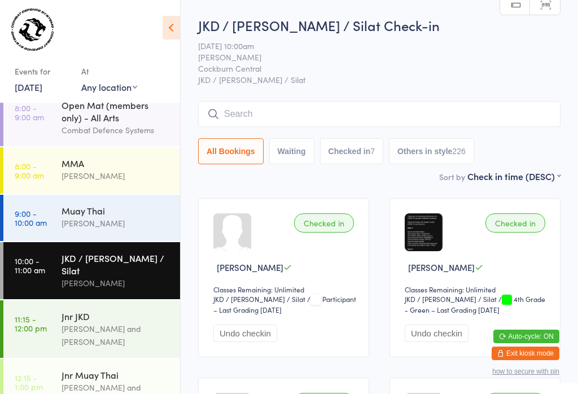
click at [120, 310] on div "Jnr JKD" at bounding box center [115, 316] width 109 height 12
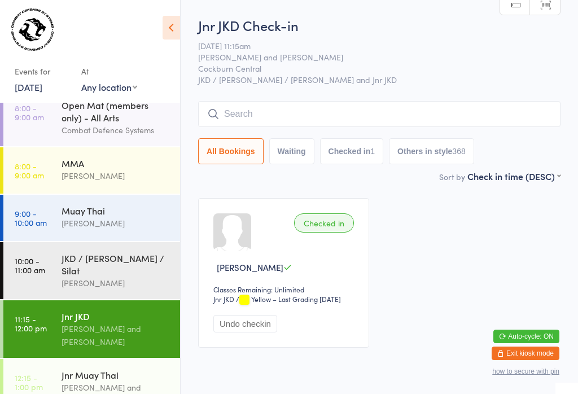
click at [274, 104] on input "search" at bounding box center [379, 114] width 362 height 26
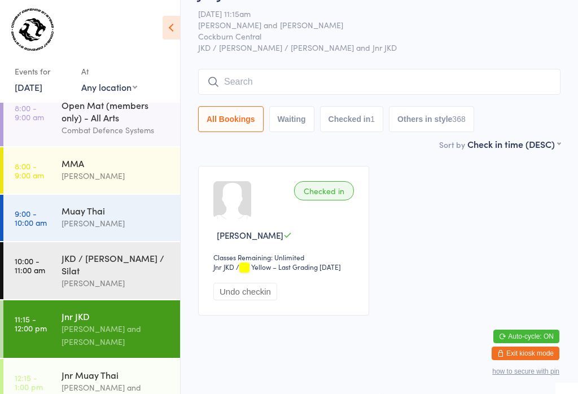
scroll to position [102, 0]
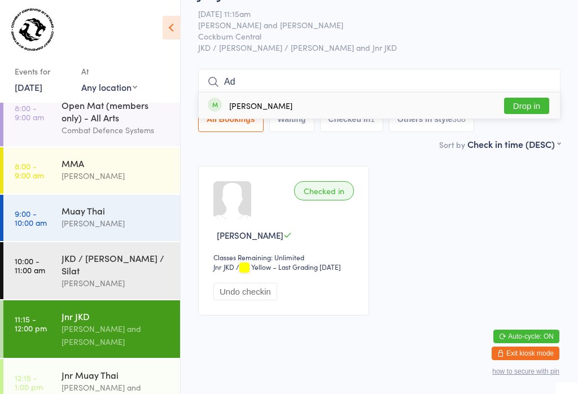
type input "Ad"
click at [253, 99] on div "adam zhao" at bounding box center [250, 105] width 85 height 12
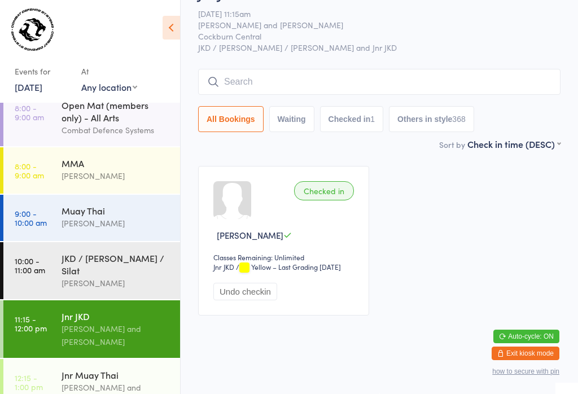
scroll to position [43, 0]
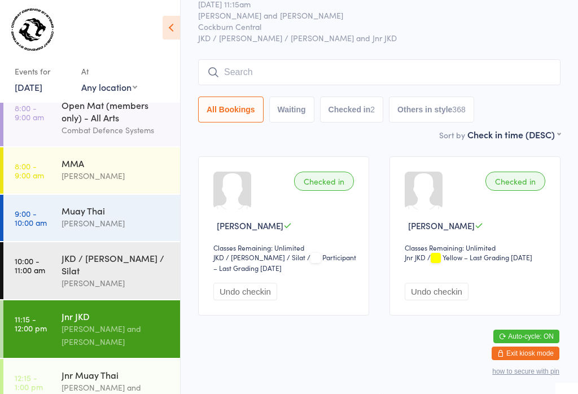
click at [114, 217] on div "Muay Thai" at bounding box center [115, 210] width 109 height 12
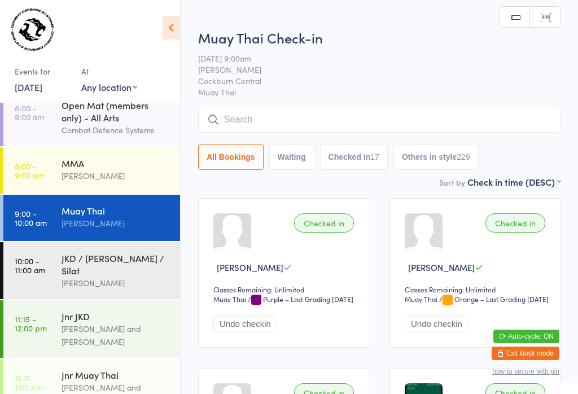
click at [361, 124] on input "search" at bounding box center [379, 120] width 362 height 26
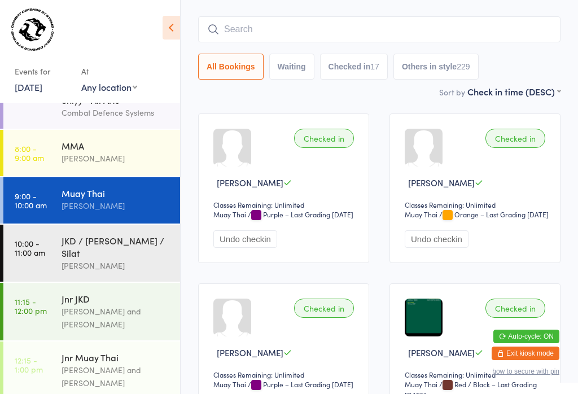
scroll to position [14, 0]
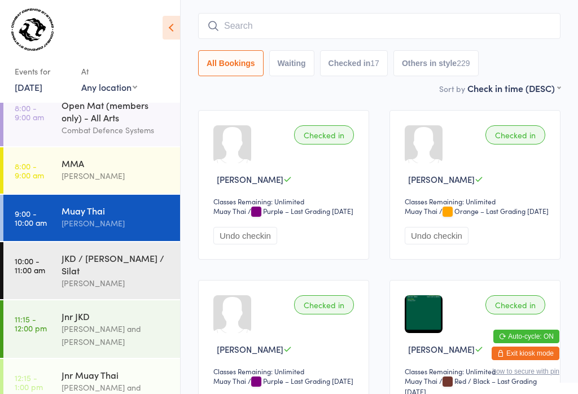
click at [114, 252] on div "JKD / Kali / Silat" at bounding box center [115, 264] width 109 height 25
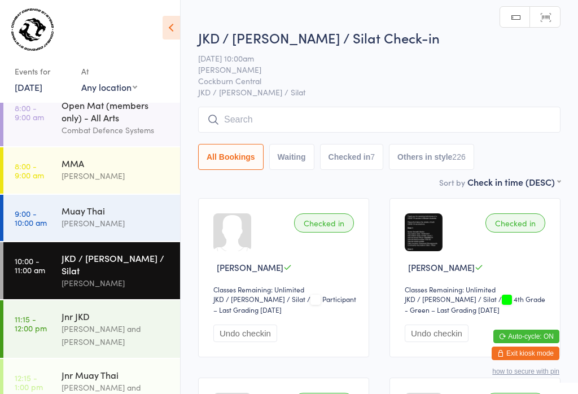
click at [296, 132] on input "search" at bounding box center [379, 120] width 362 height 26
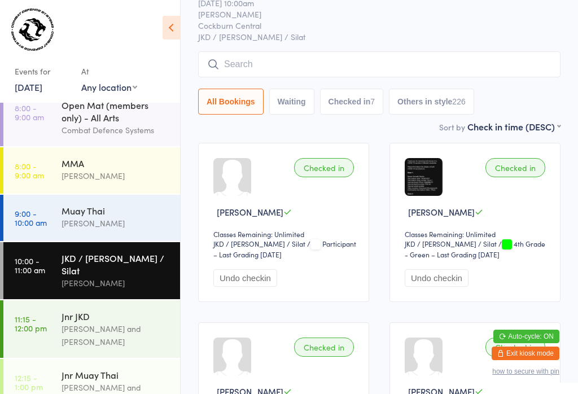
scroll to position [108, 0]
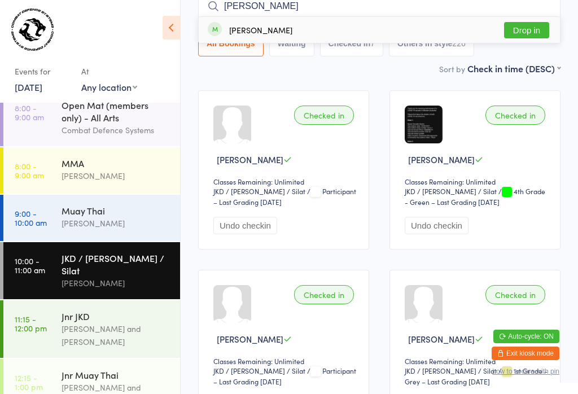
type input "Kylie"
click at [516, 31] on button "Drop in" at bounding box center [526, 30] width 45 height 16
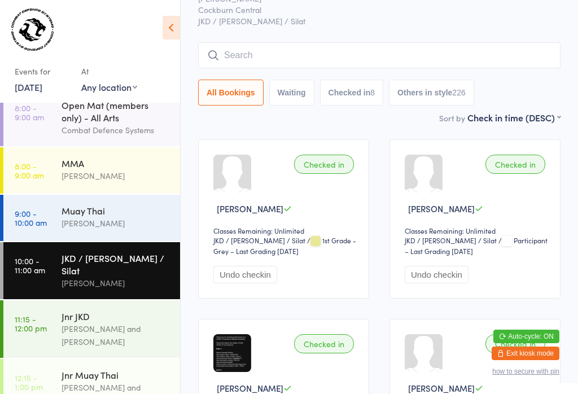
scroll to position [58, 0]
click at [276, 45] on input "search" at bounding box center [379, 56] width 362 height 26
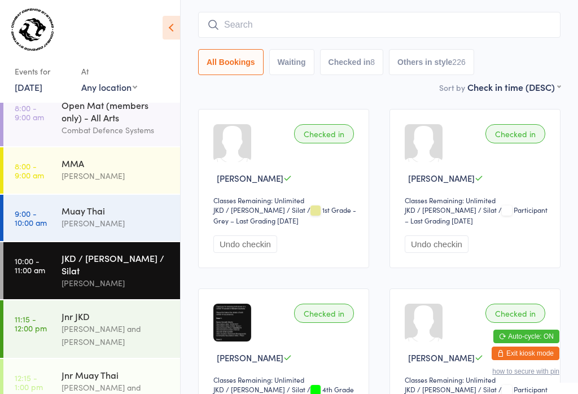
scroll to position [102, 0]
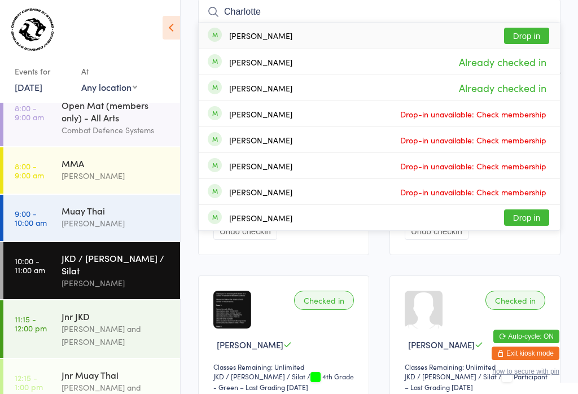
type input "Charlotte"
click at [533, 32] on button "Drop in" at bounding box center [526, 36] width 45 height 16
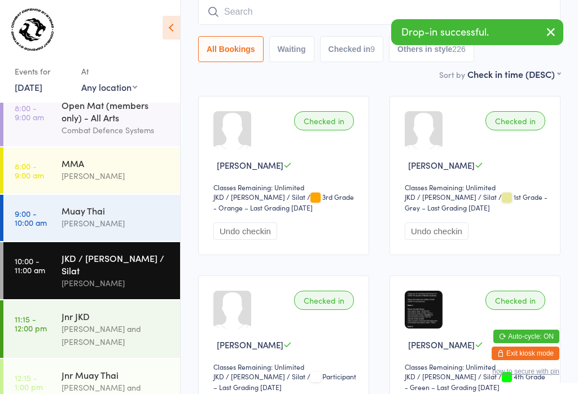
click at [275, 7] on input "search" at bounding box center [379, 12] width 362 height 26
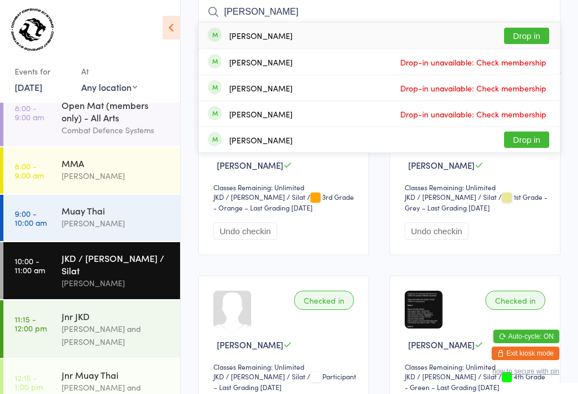
type input "Isabella"
click at [527, 34] on button "Drop in" at bounding box center [526, 36] width 45 height 16
